Goal: Find specific page/section: Find specific page/section

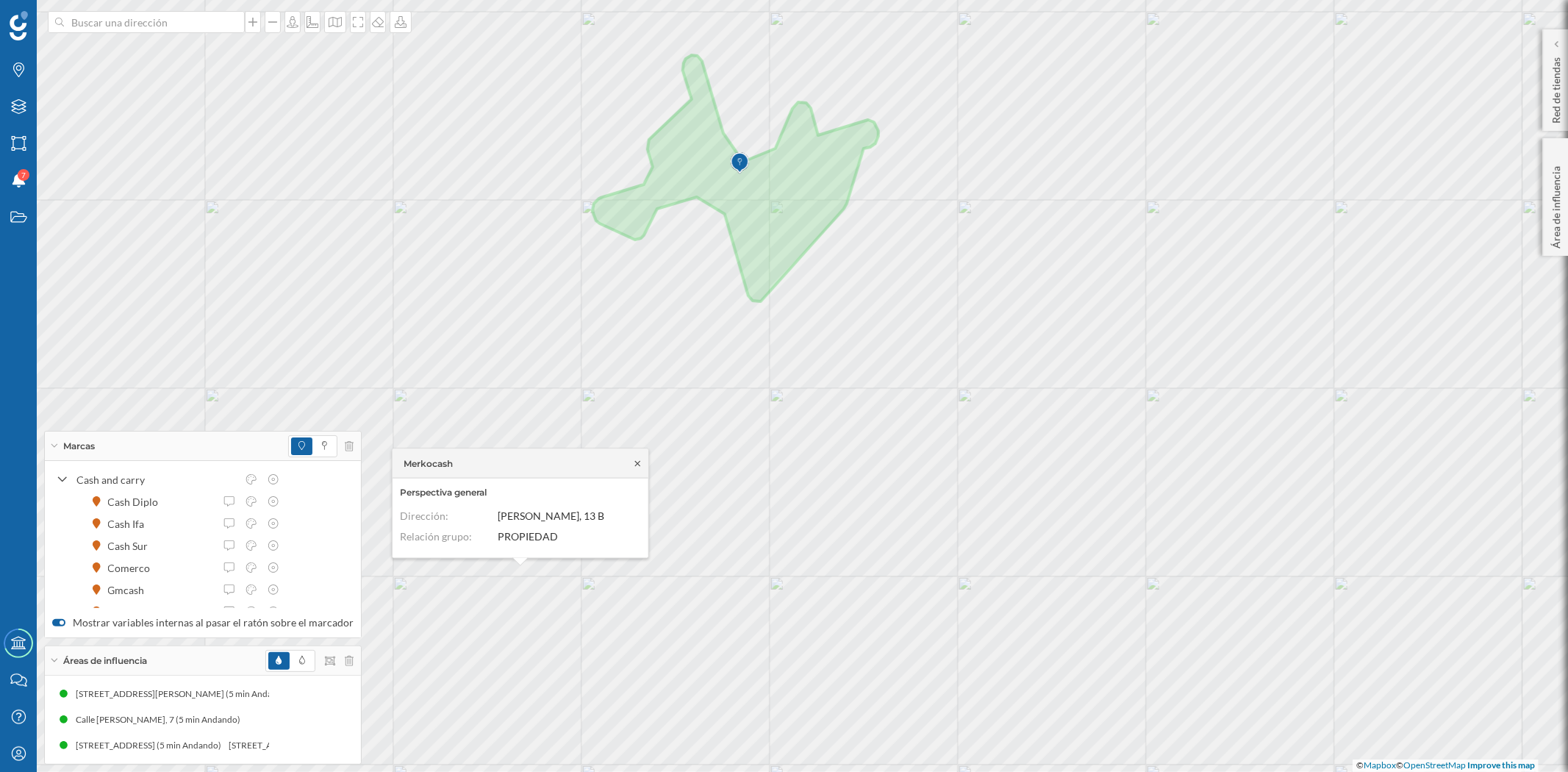
click at [640, 462] on icon at bounding box center [637, 463] width 11 height 9
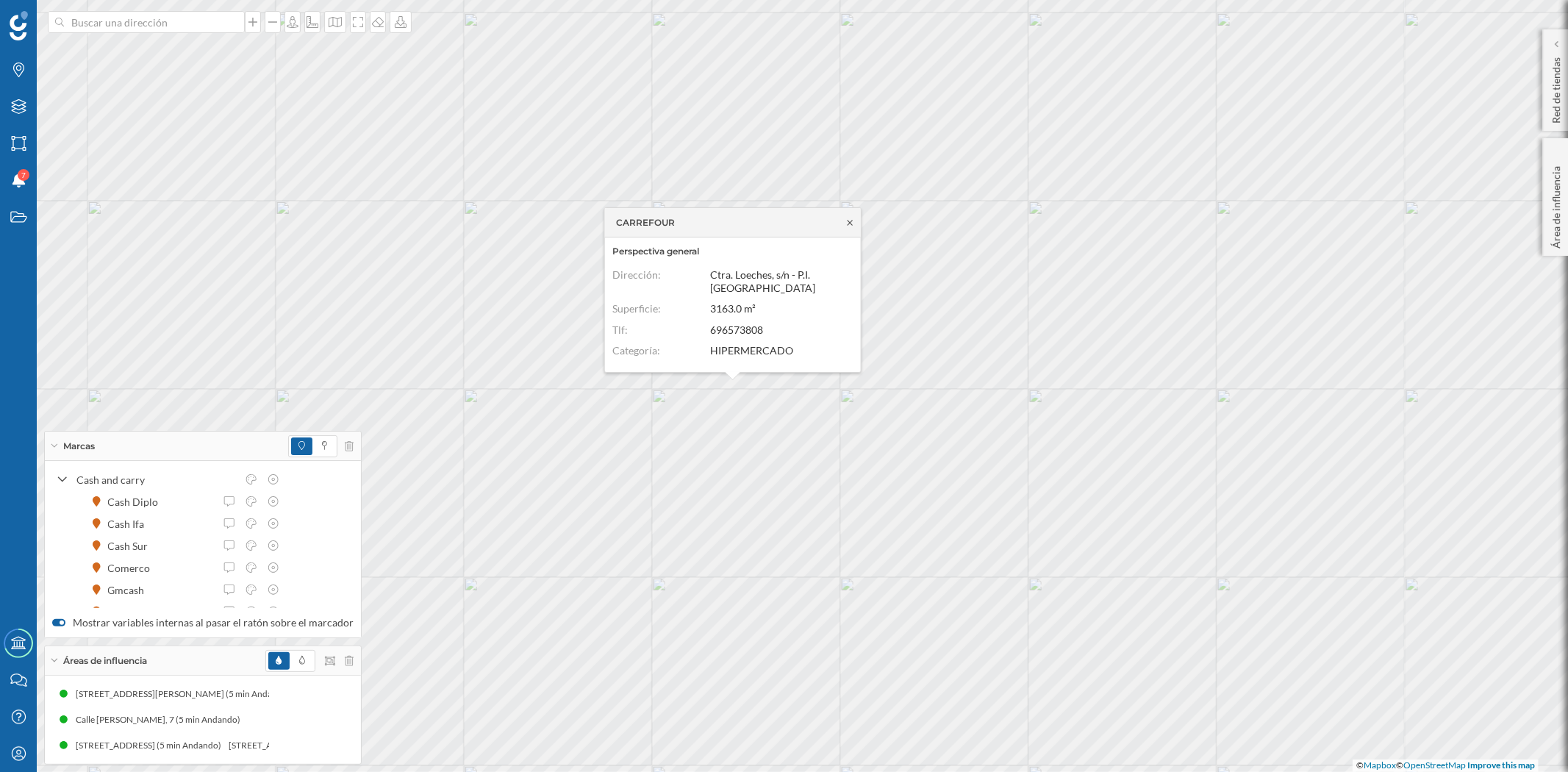
click at [850, 224] on icon at bounding box center [850, 222] width 11 height 9
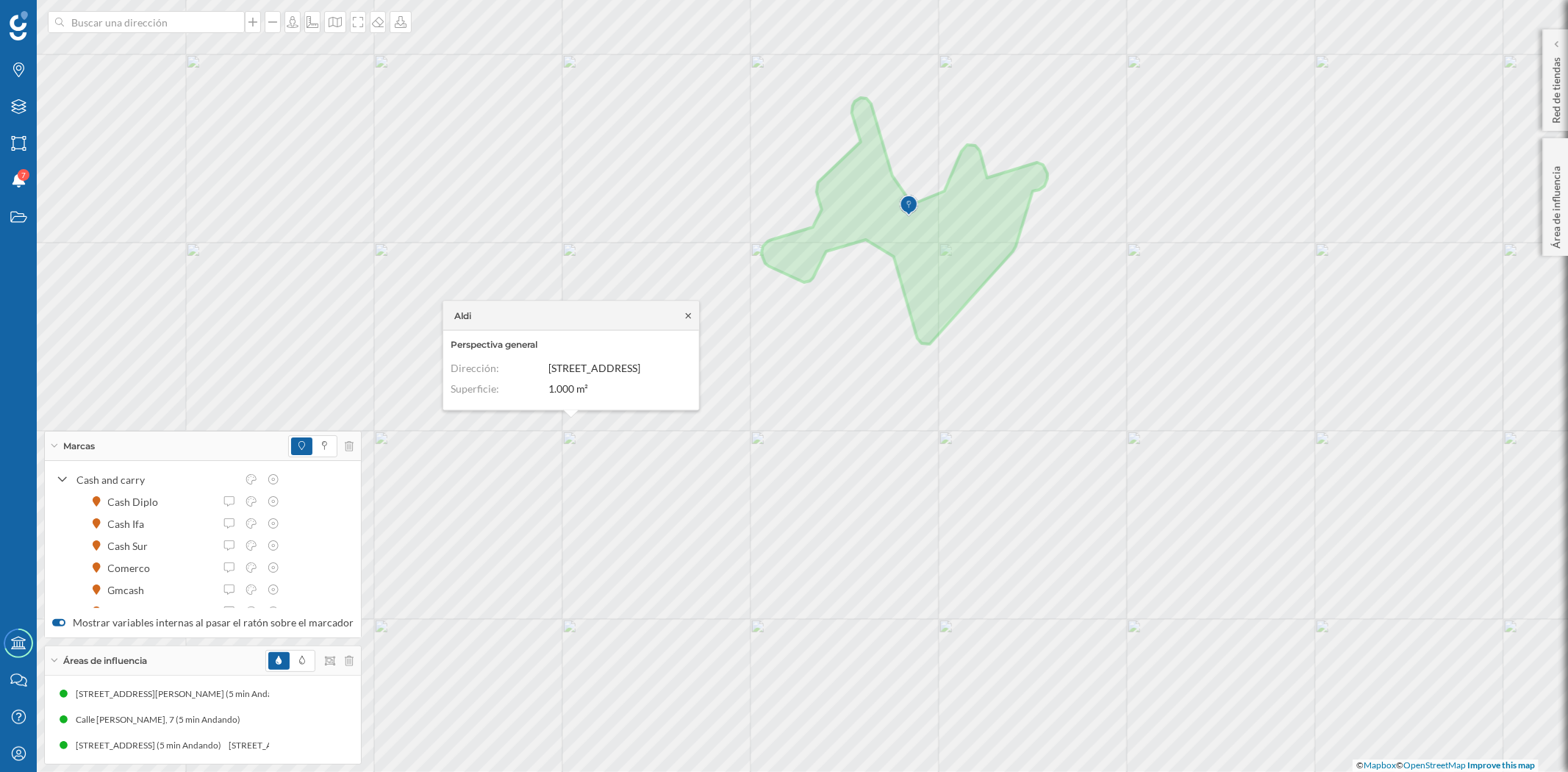
click at [685, 311] on icon at bounding box center [687, 315] width 11 height 9
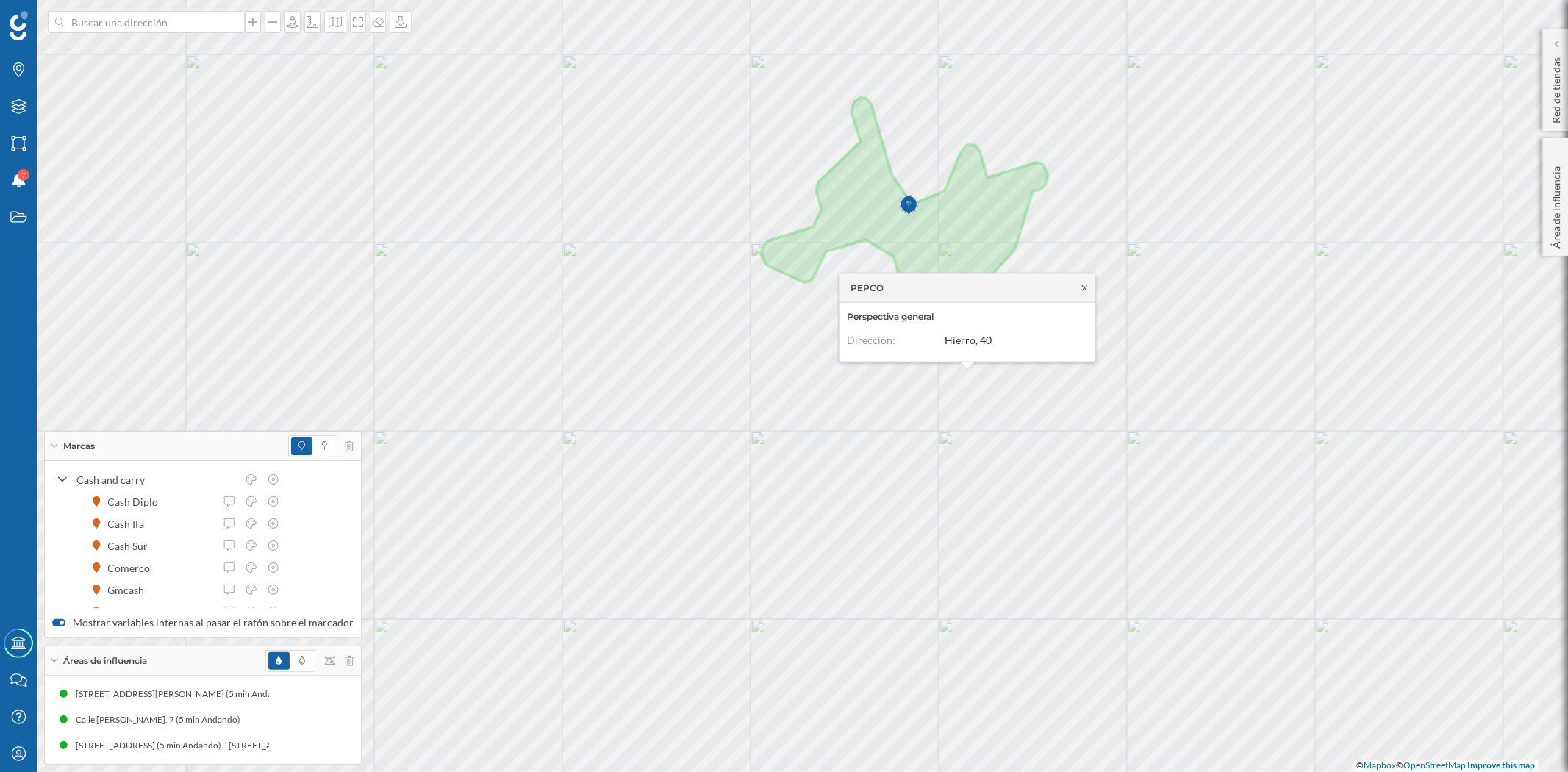
click at [1086, 287] on icon at bounding box center [1084, 287] width 11 height 9
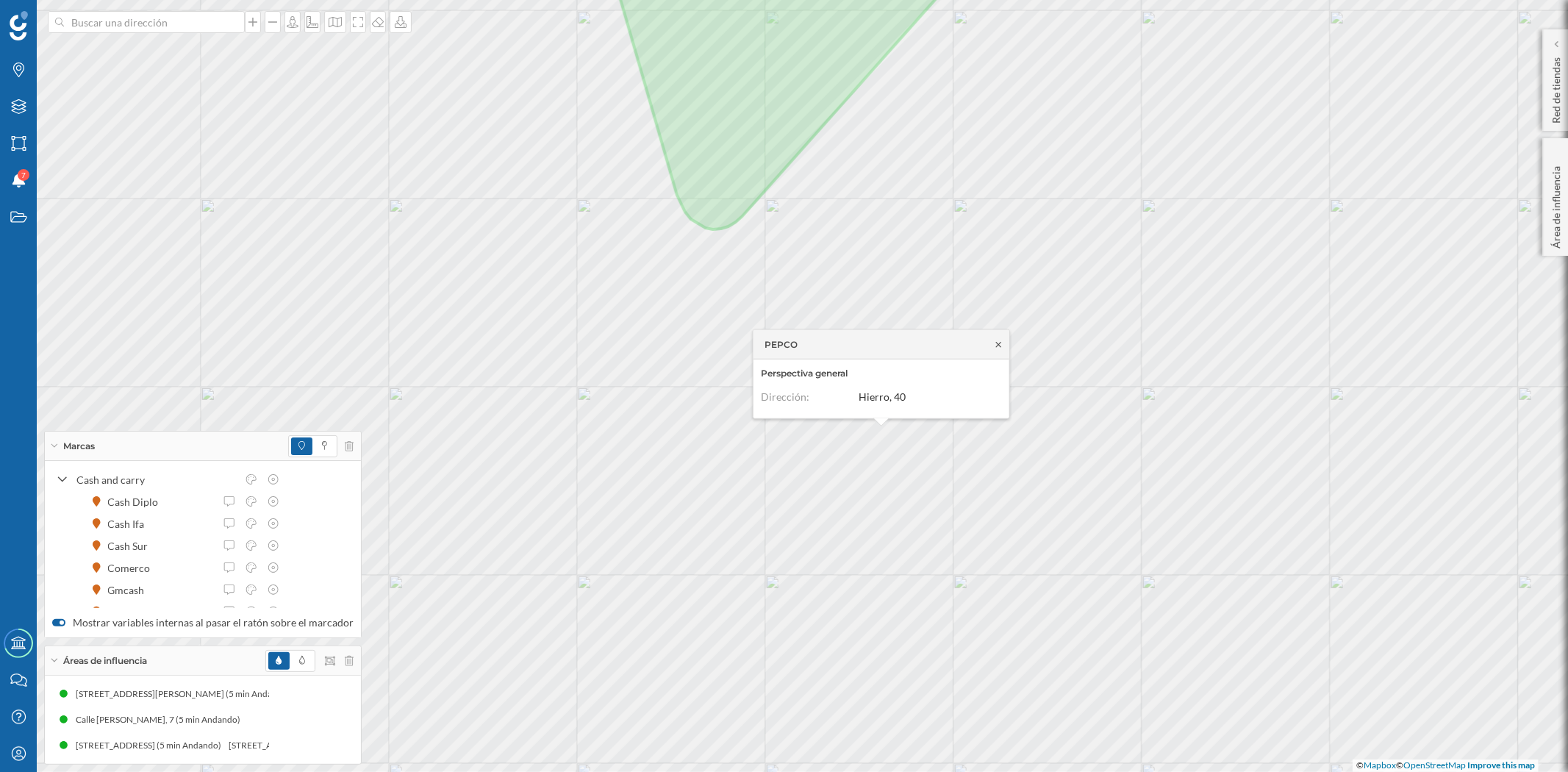
click at [998, 342] on icon at bounding box center [998, 344] width 11 height 9
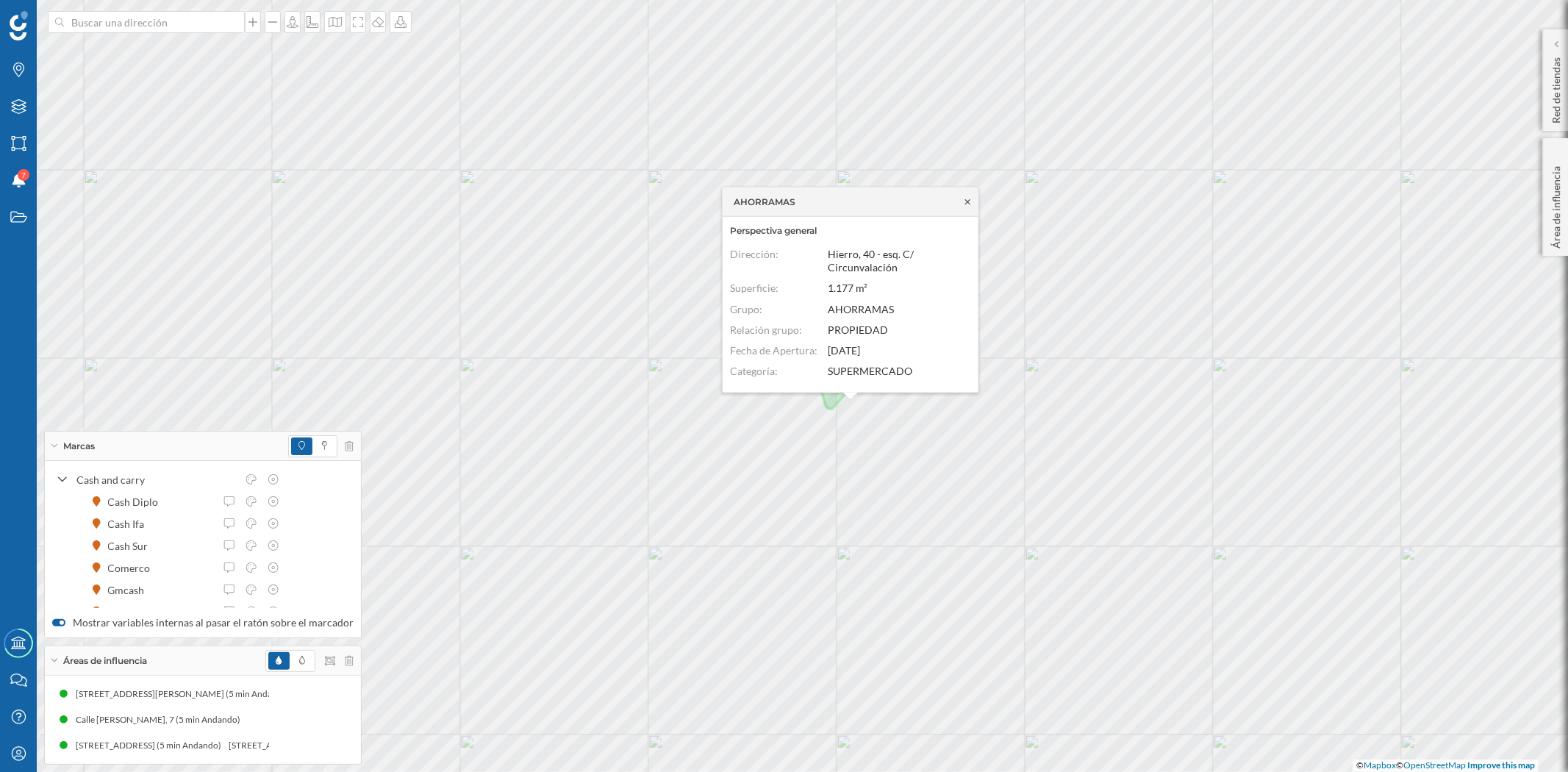
click at [965, 198] on icon at bounding box center [967, 201] width 11 height 9
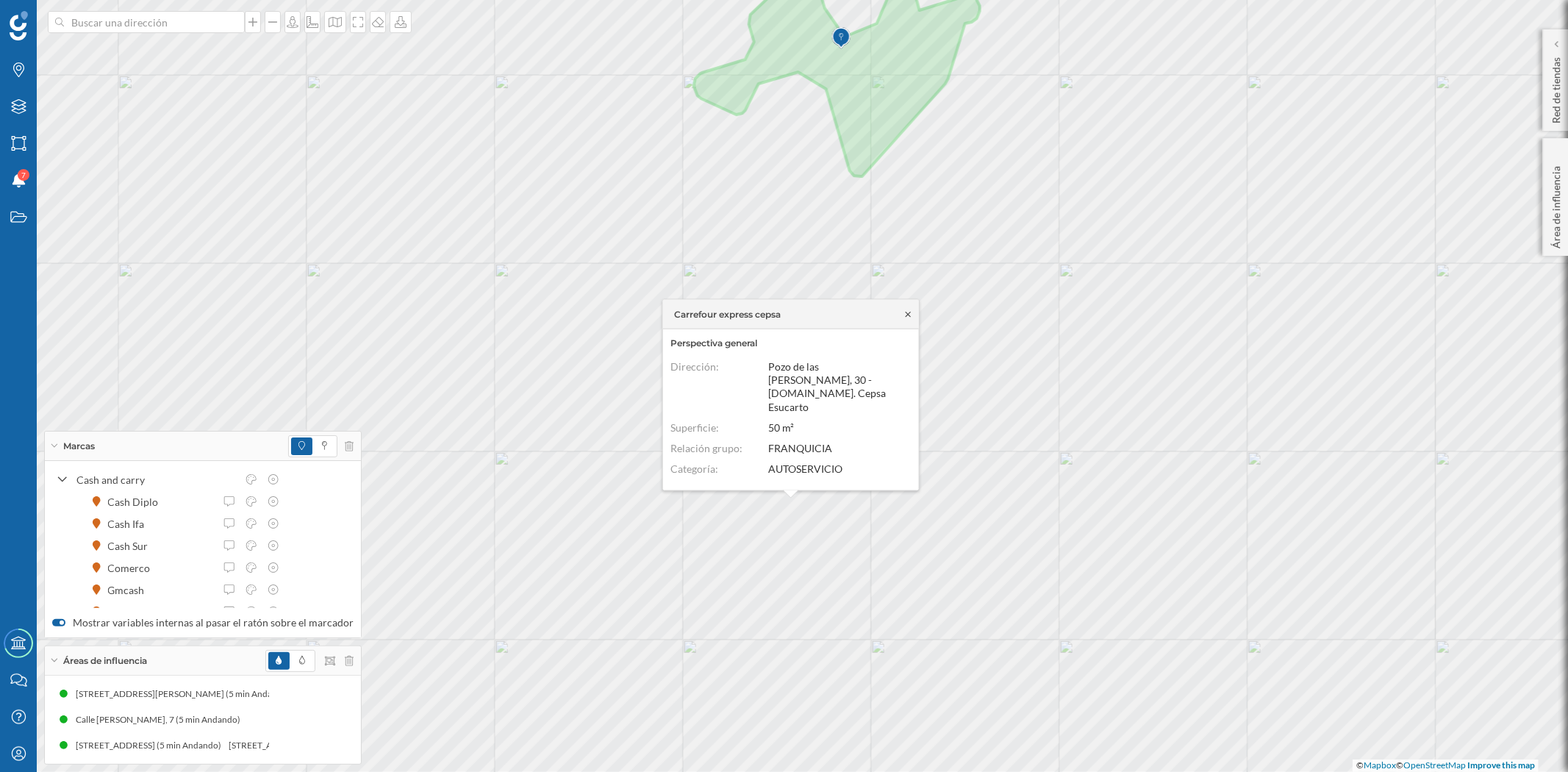
click at [908, 316] on icon at bounding box center [907, 313] width 5 height 5
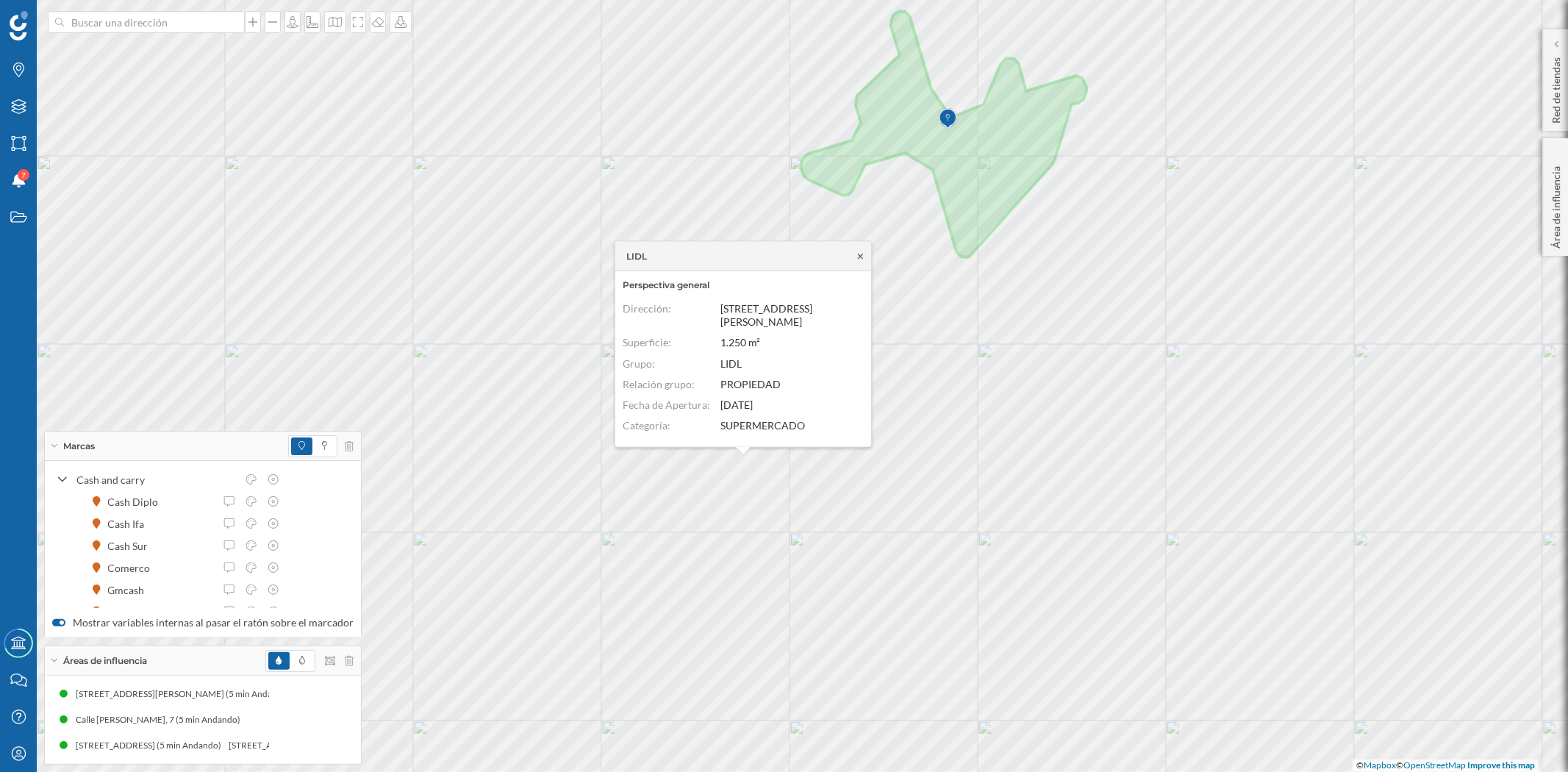
click at [856, 261] on icon at bounding box center [860, 256] width 11 height 9
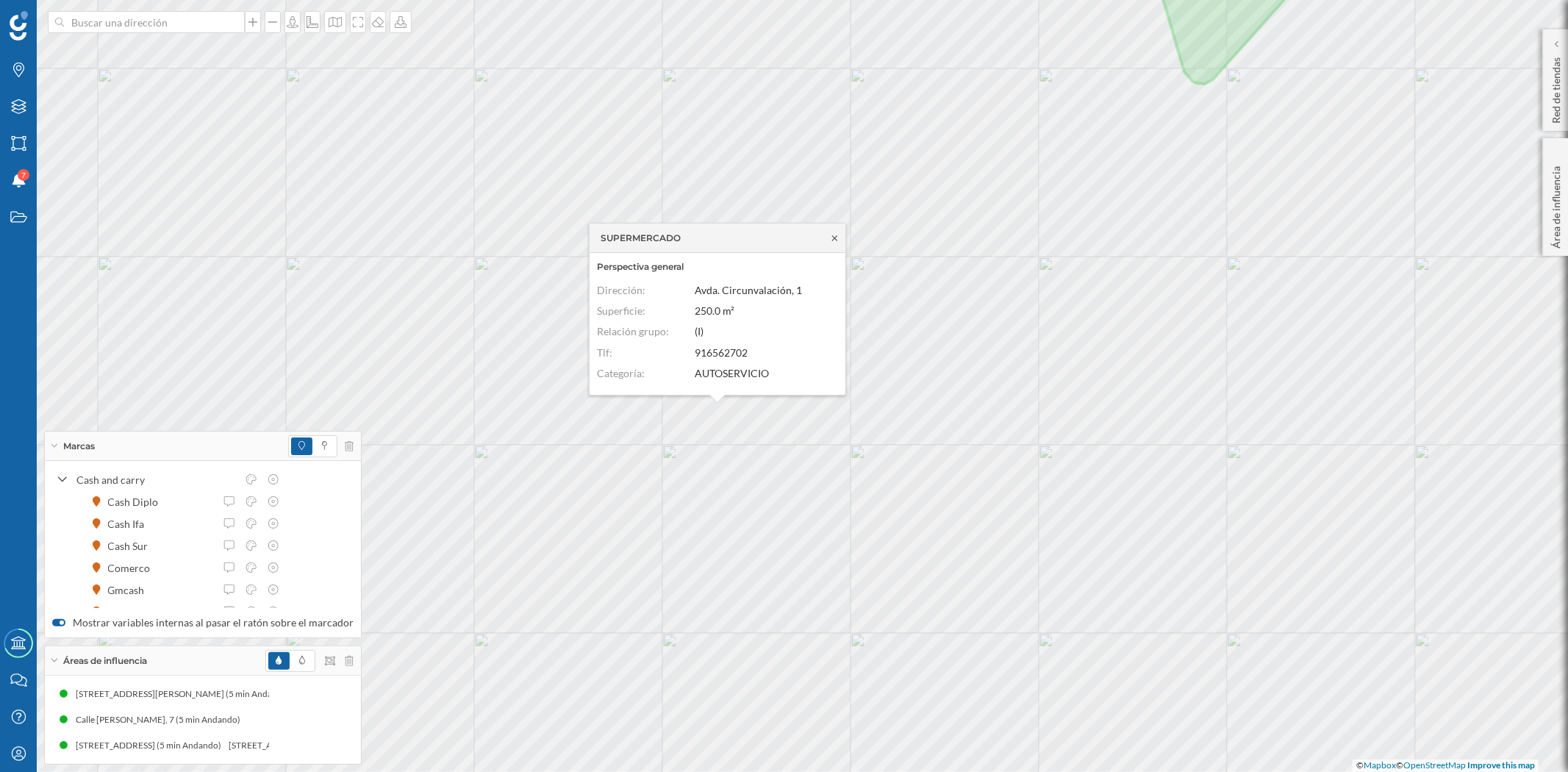
click at [835, 234] on icon at bounding box center [834, 238] width 11 height 9
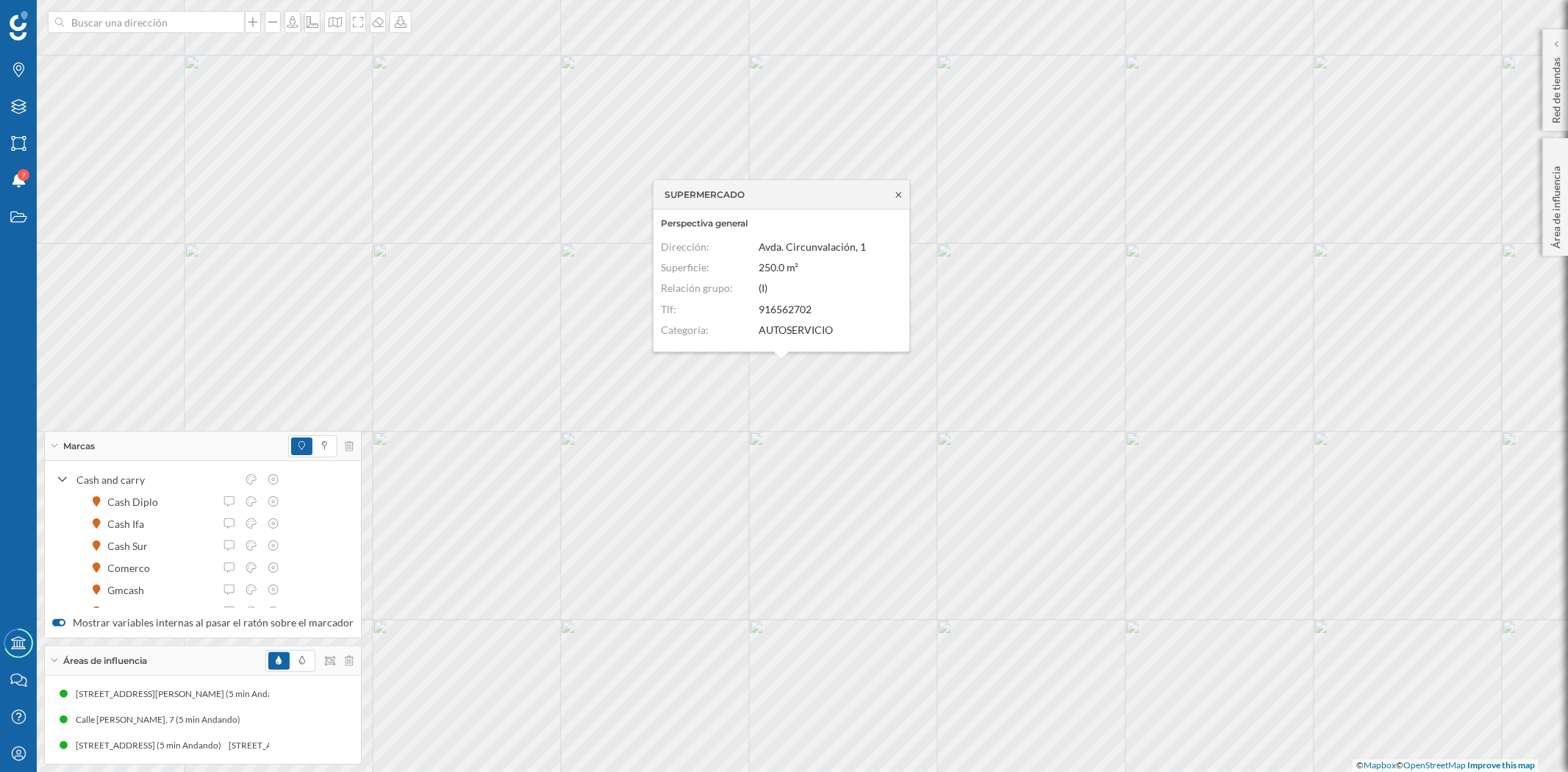
click at [896, 192] on icon at bounding box center [898, 194] width 11 height 9
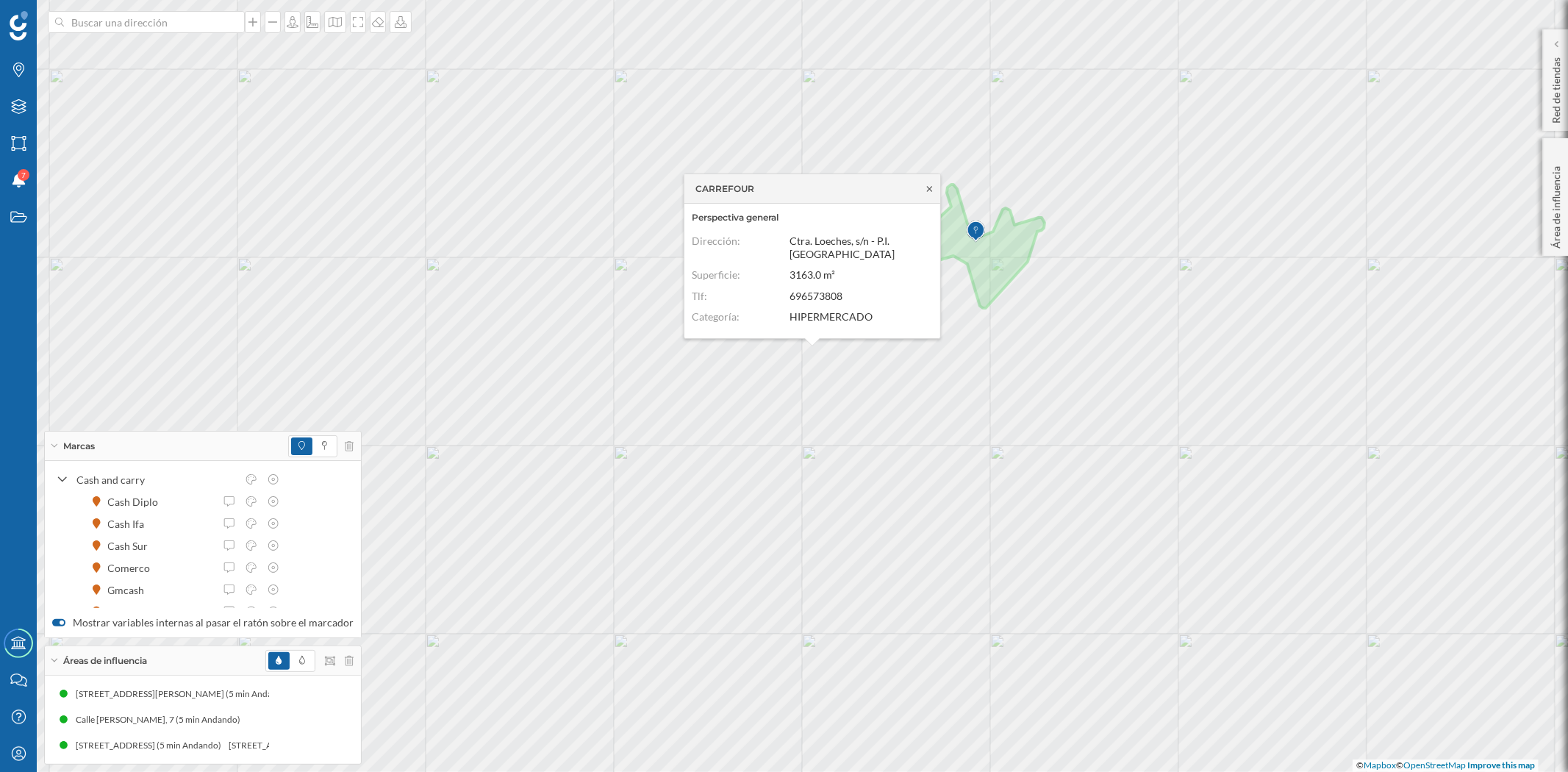
click at [925, 185] on icon at bounding box center [929, 188] width 11 height 9
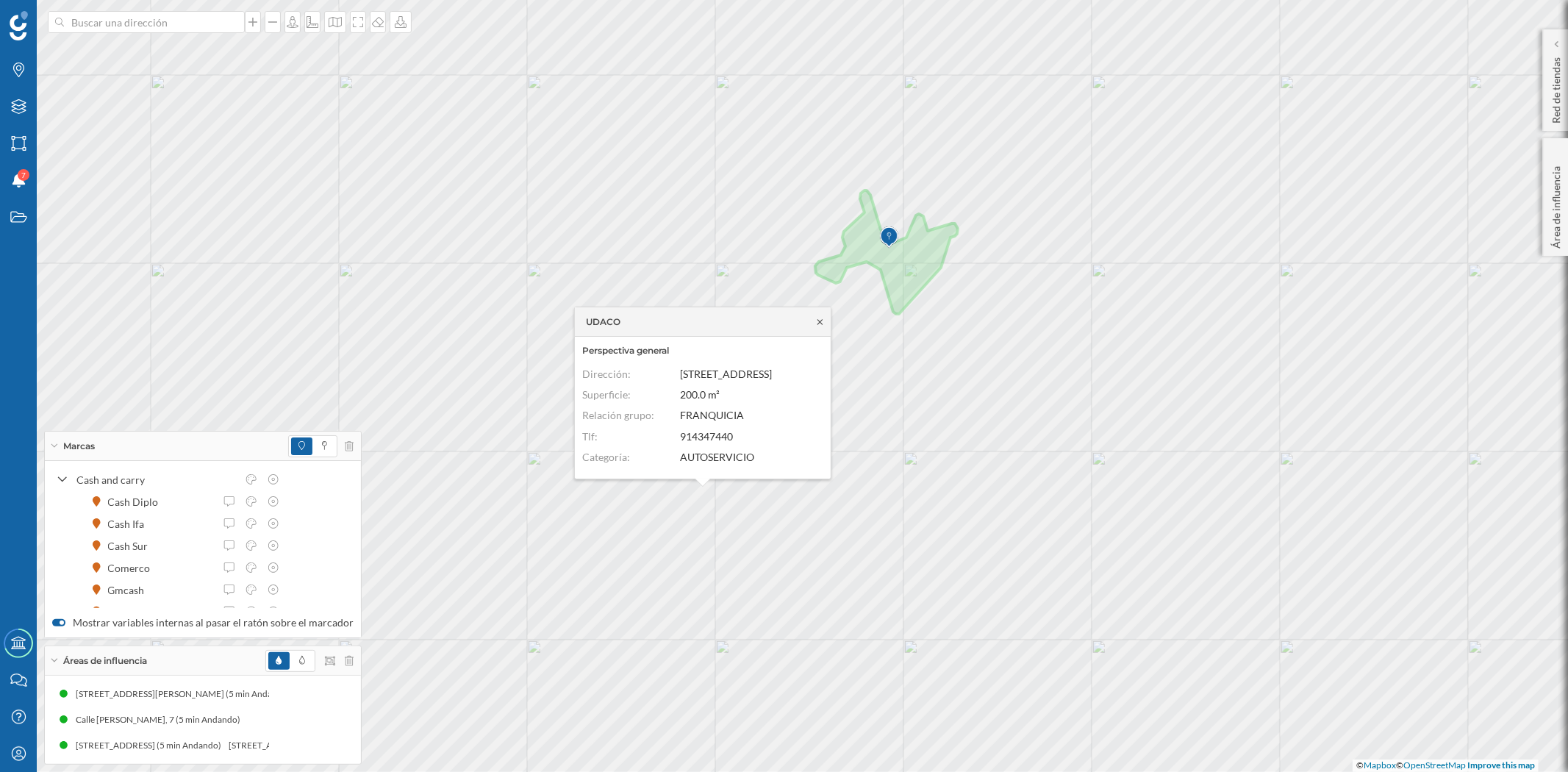
click at [818, 321] on icon at bounding box center [819, 322] width 11 height 9
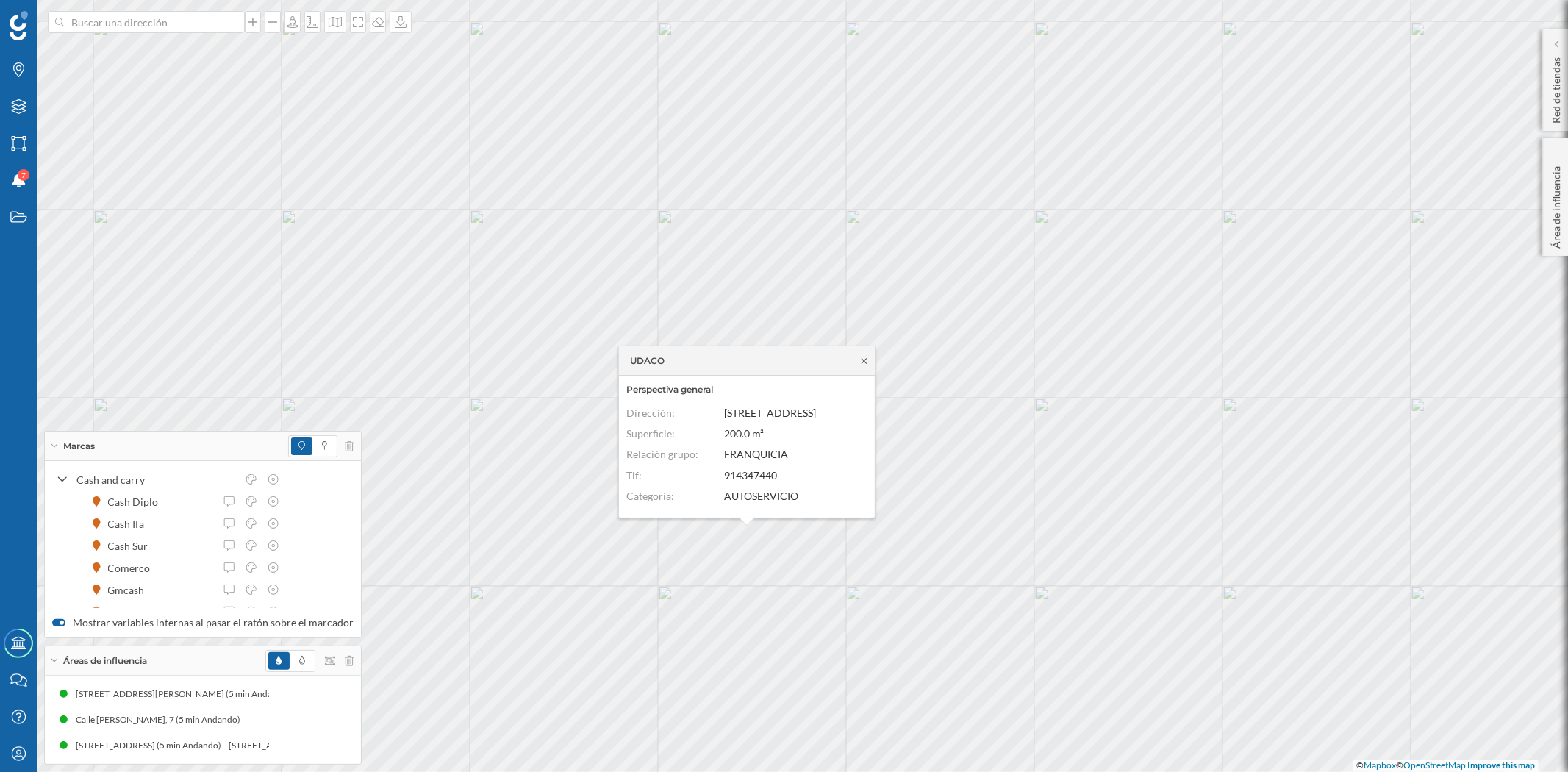
click at [862, 357] on icon at bounding box center [864, 361] width 11 height 9
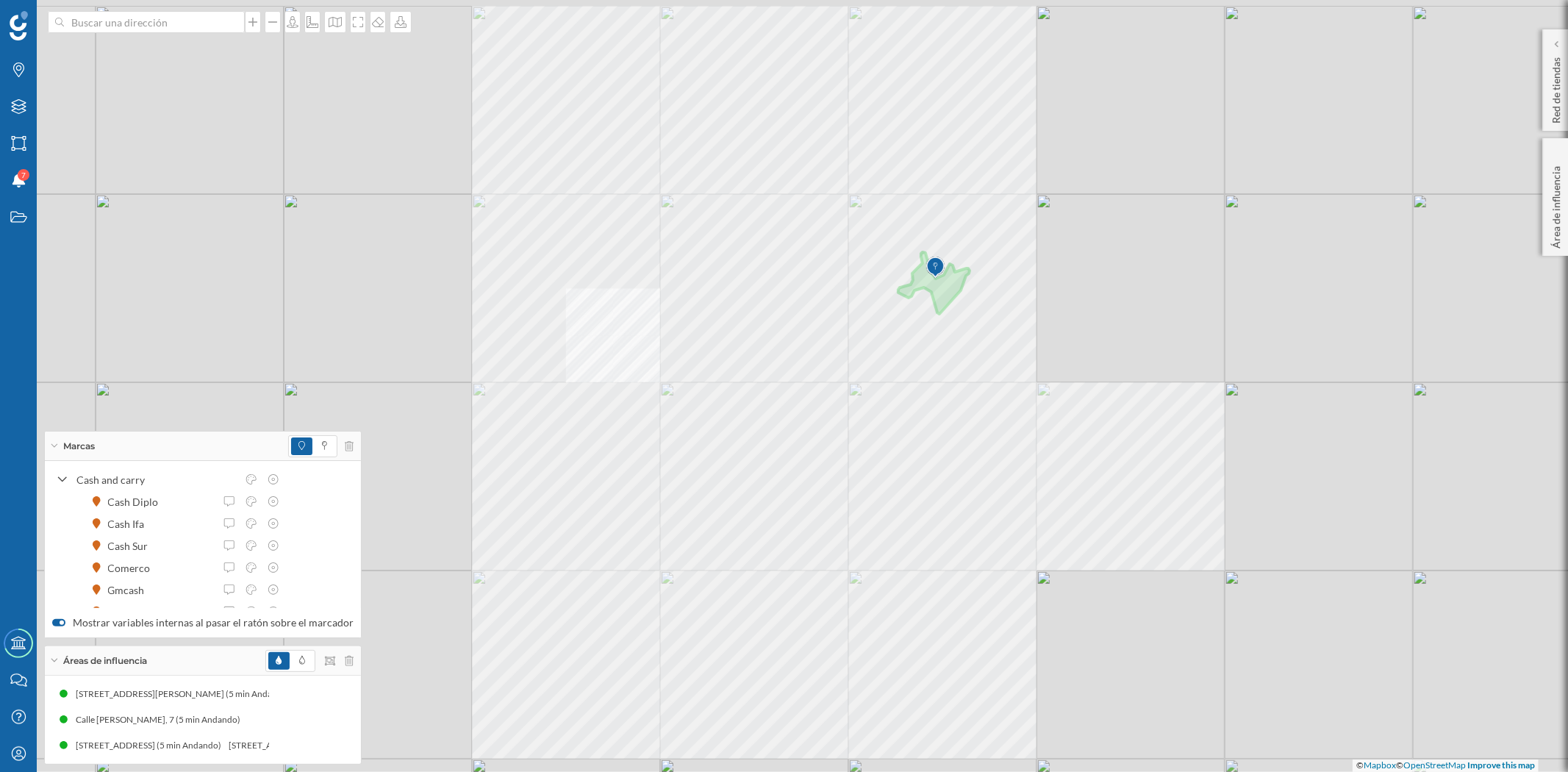
click at [928, 387] on div "© Mapbox © OpenStreetMap Improve this map" at bounding box center [784, 386] width 1568 height 772
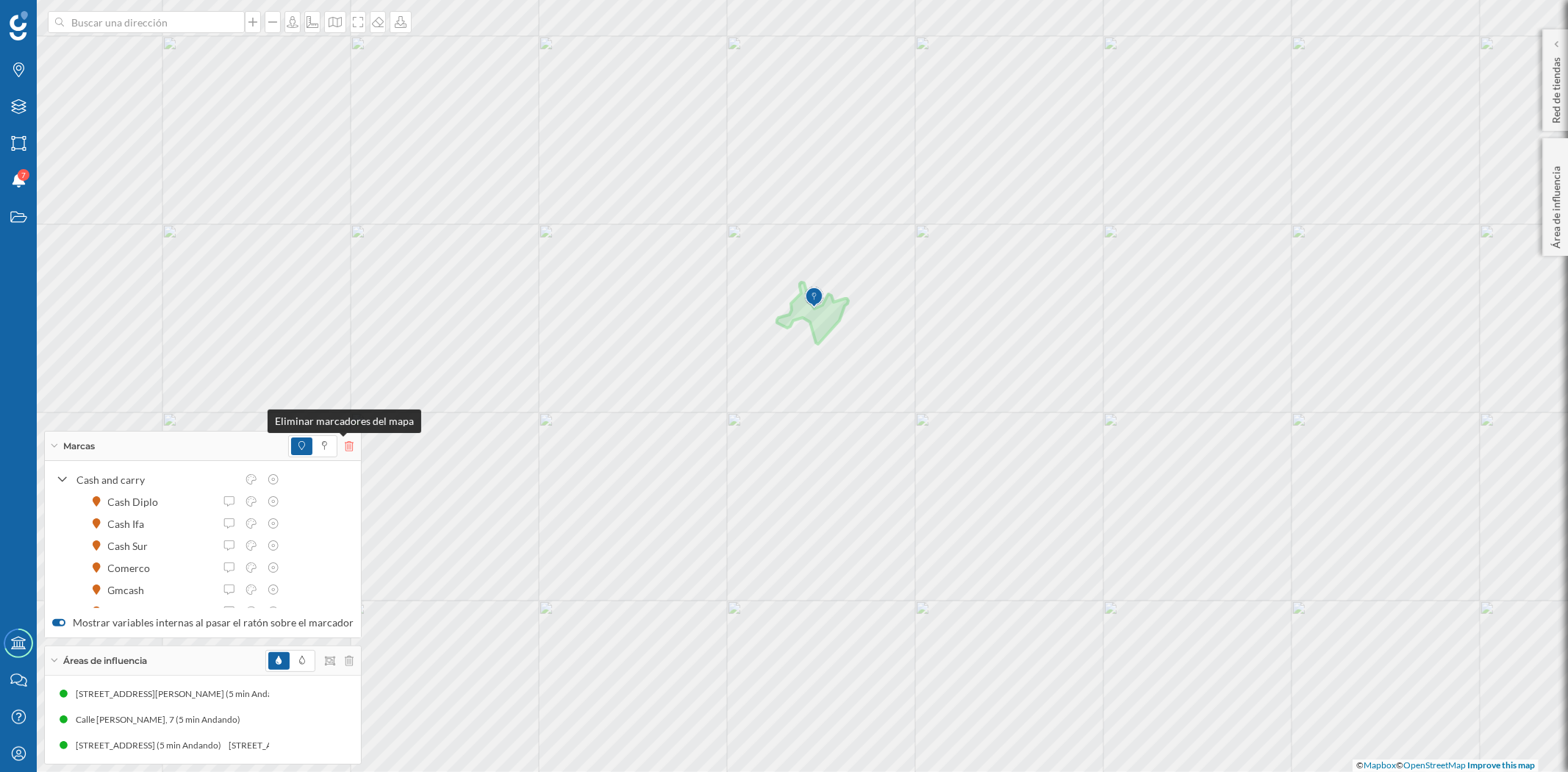
click at [345, 443] on icon at bounding box center [349, 446] width 9 height 10
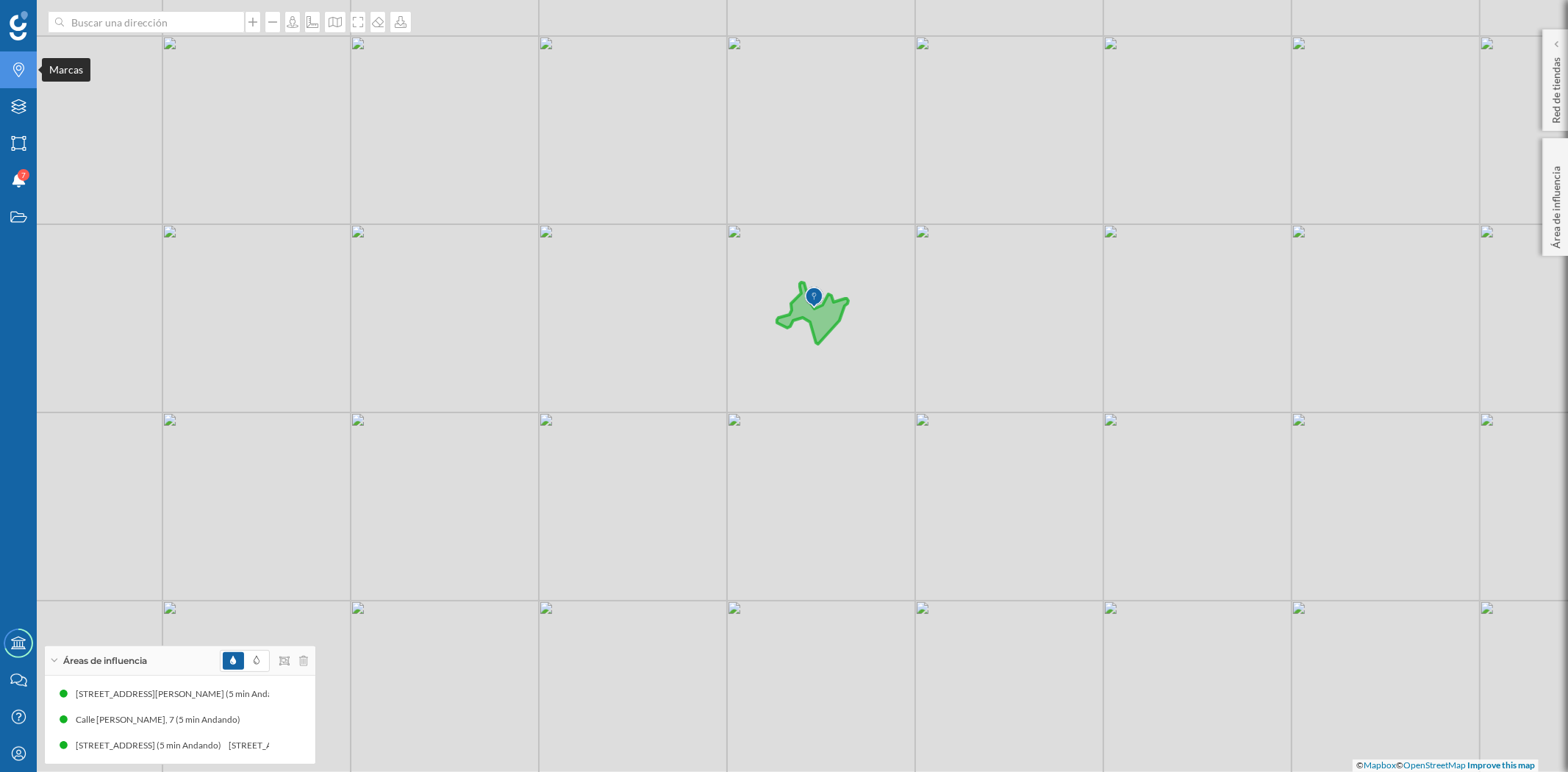
click at [19, 81] on div "Marcas" at bounding box center [18, 69] width 37 height 37
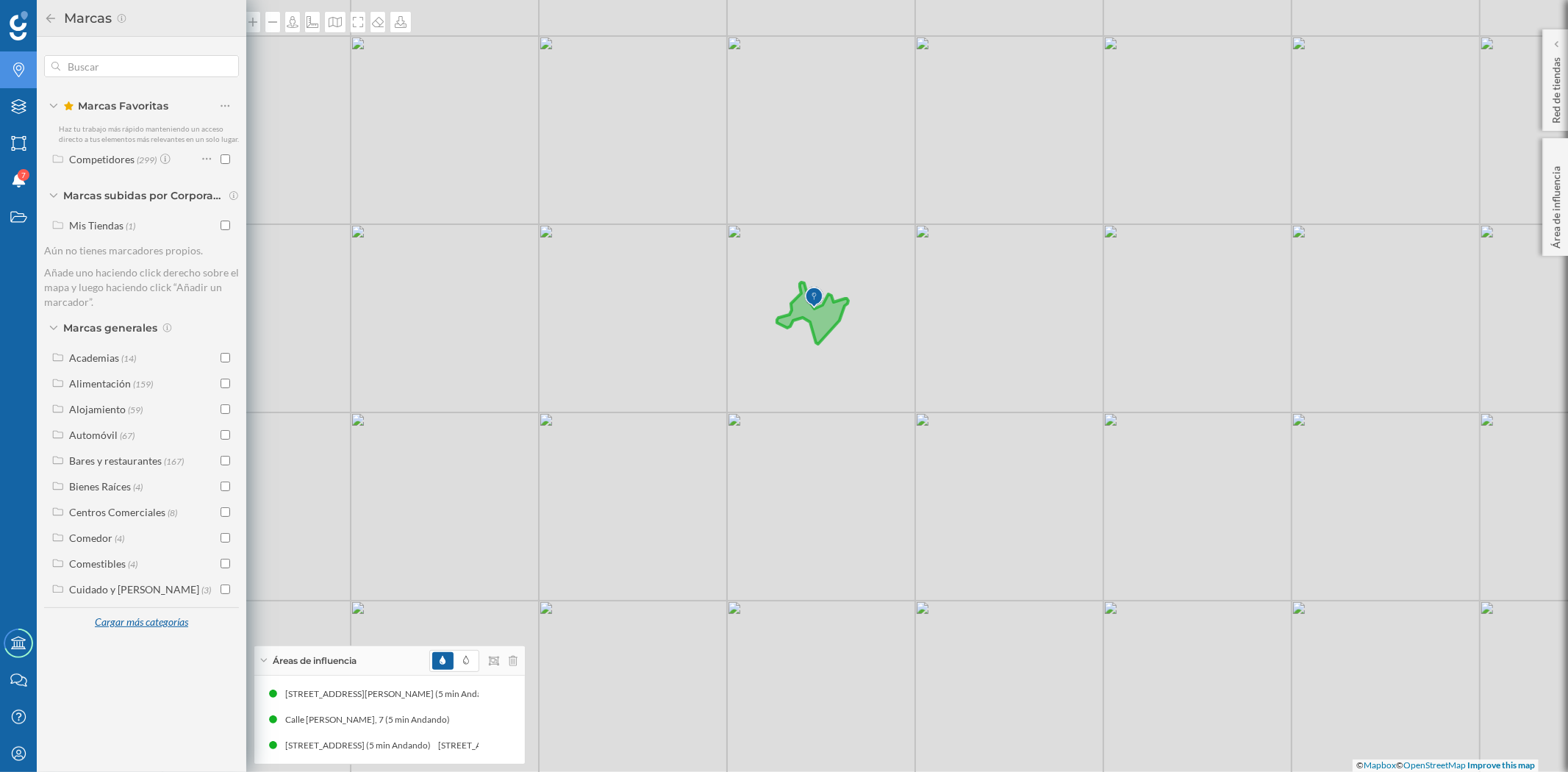
click at [137, 622] on div "Cargar más categorías" at bounding box center [141, 622] width 112 height 22
click at [134, 590] on div "Cuidado y [PERSON_NAME]" at bounding box center [134, 589] width 130 height 13
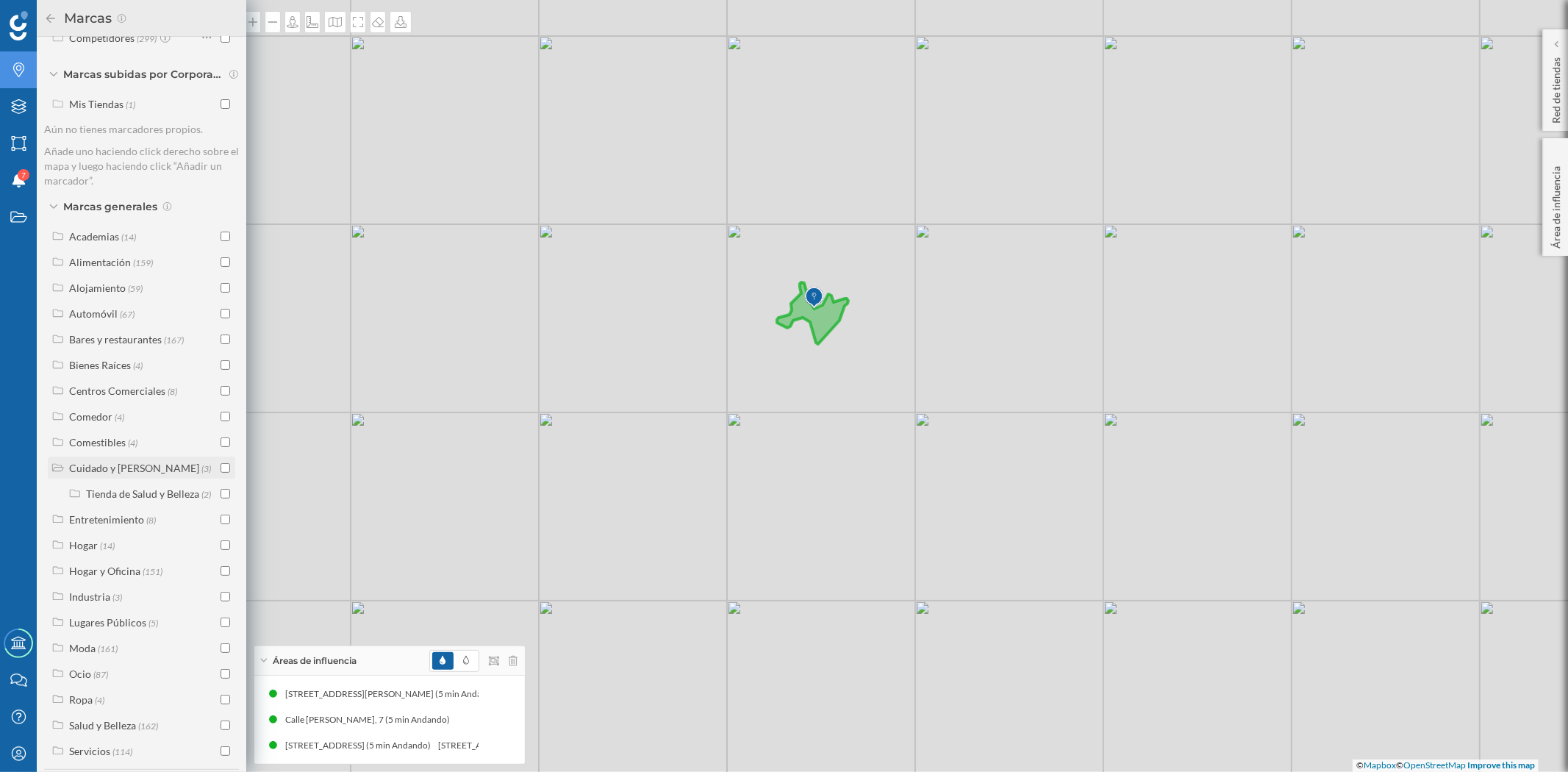
scroll to position [159, 0]
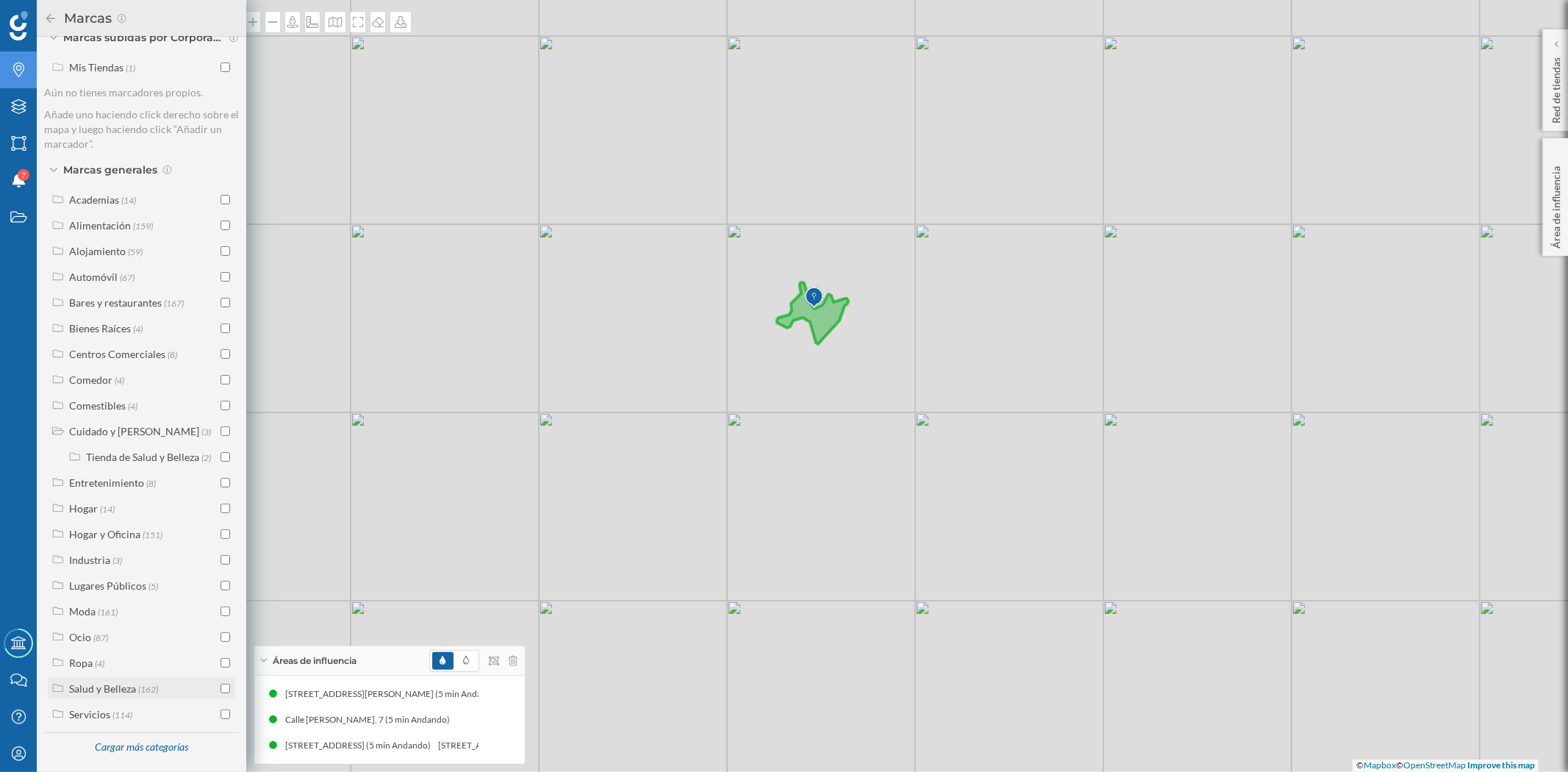
click at [114, 684] on div "Salud y Belleza" at bounding box center [103, 689] width 67 height 13
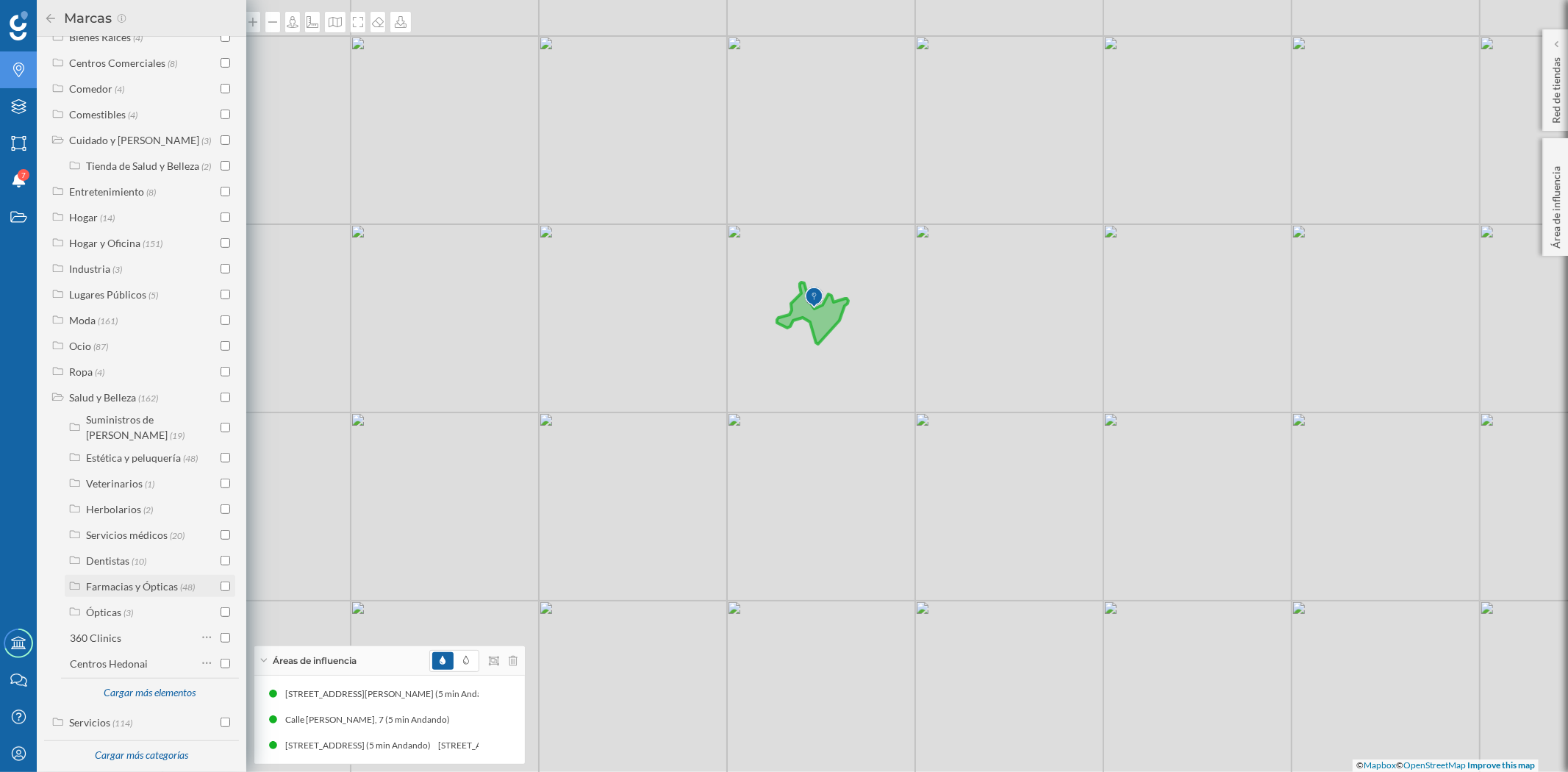
click at [136, 580] on div "Farmacias y Ópticas" at bounding box center [132, 586] width 92 height 13
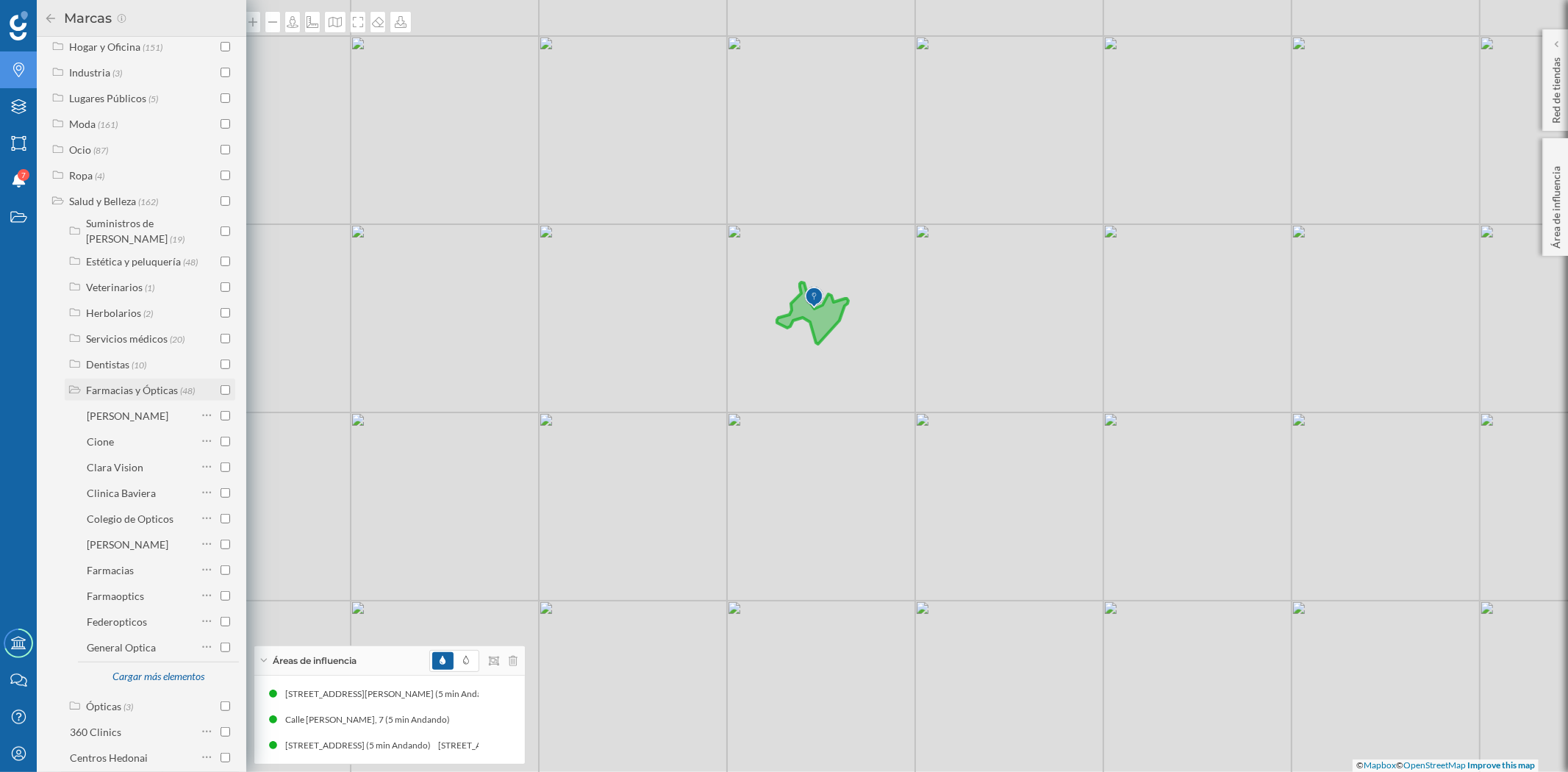
scroll to position [739, 0]
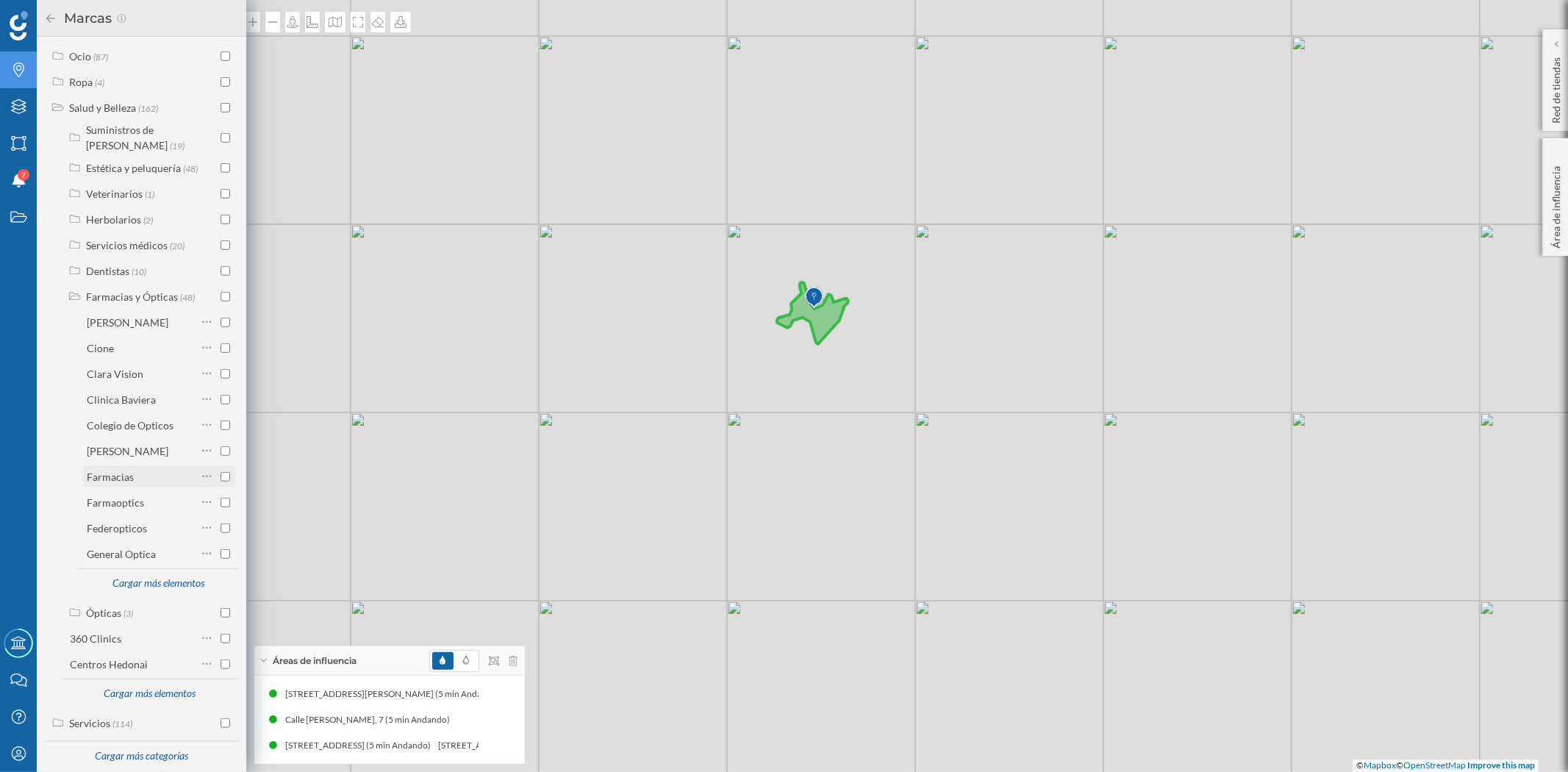
click at [221, 472] on input "checkbox" at bounding box center [226, 477] width 10 height 10
